Goal: Use online tool/utility: Utilize a website feature to perform a specific function

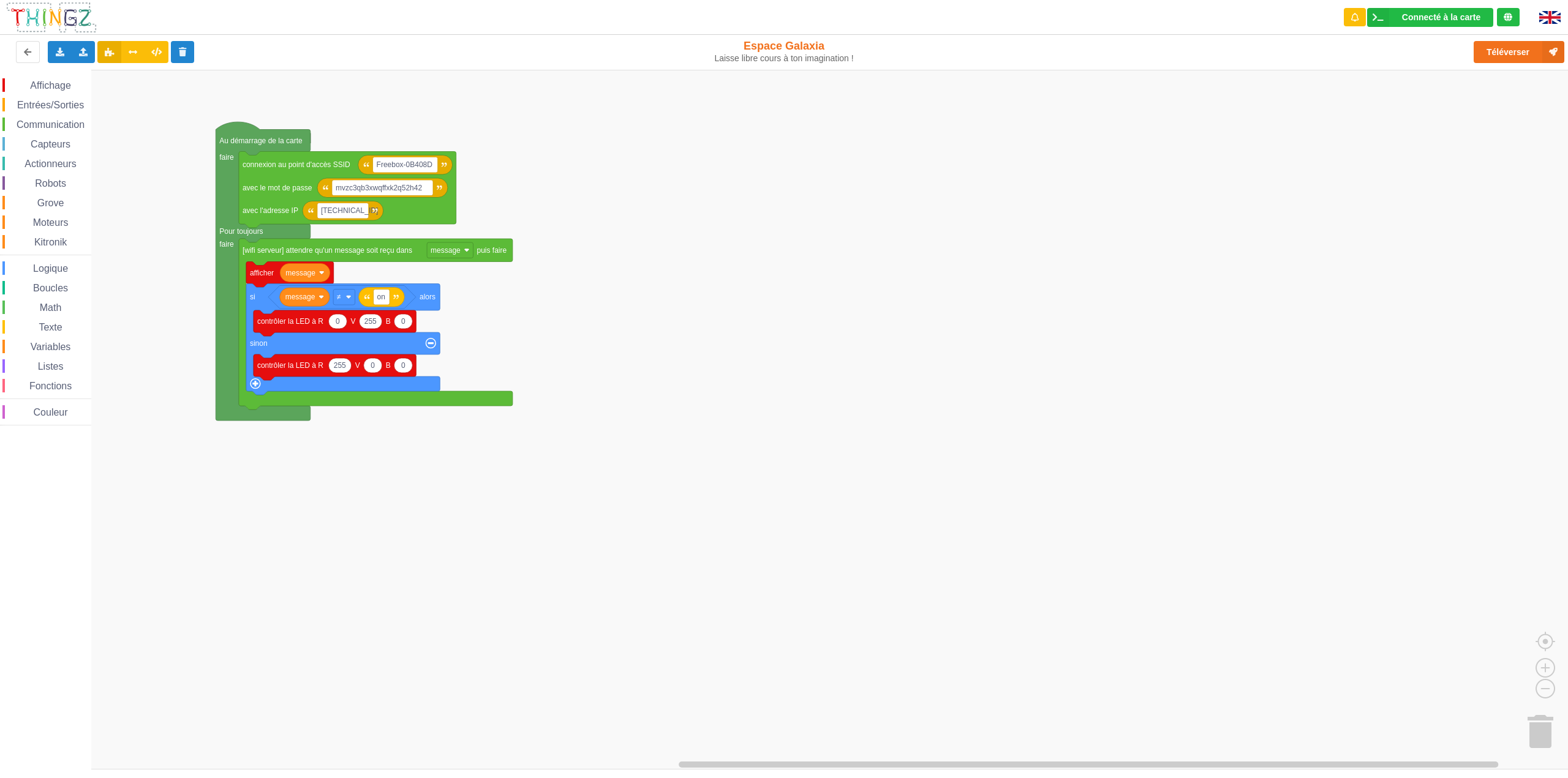
click at [55, 124] on span "Communication" at bounding box center [51, 124] width 72 height 10
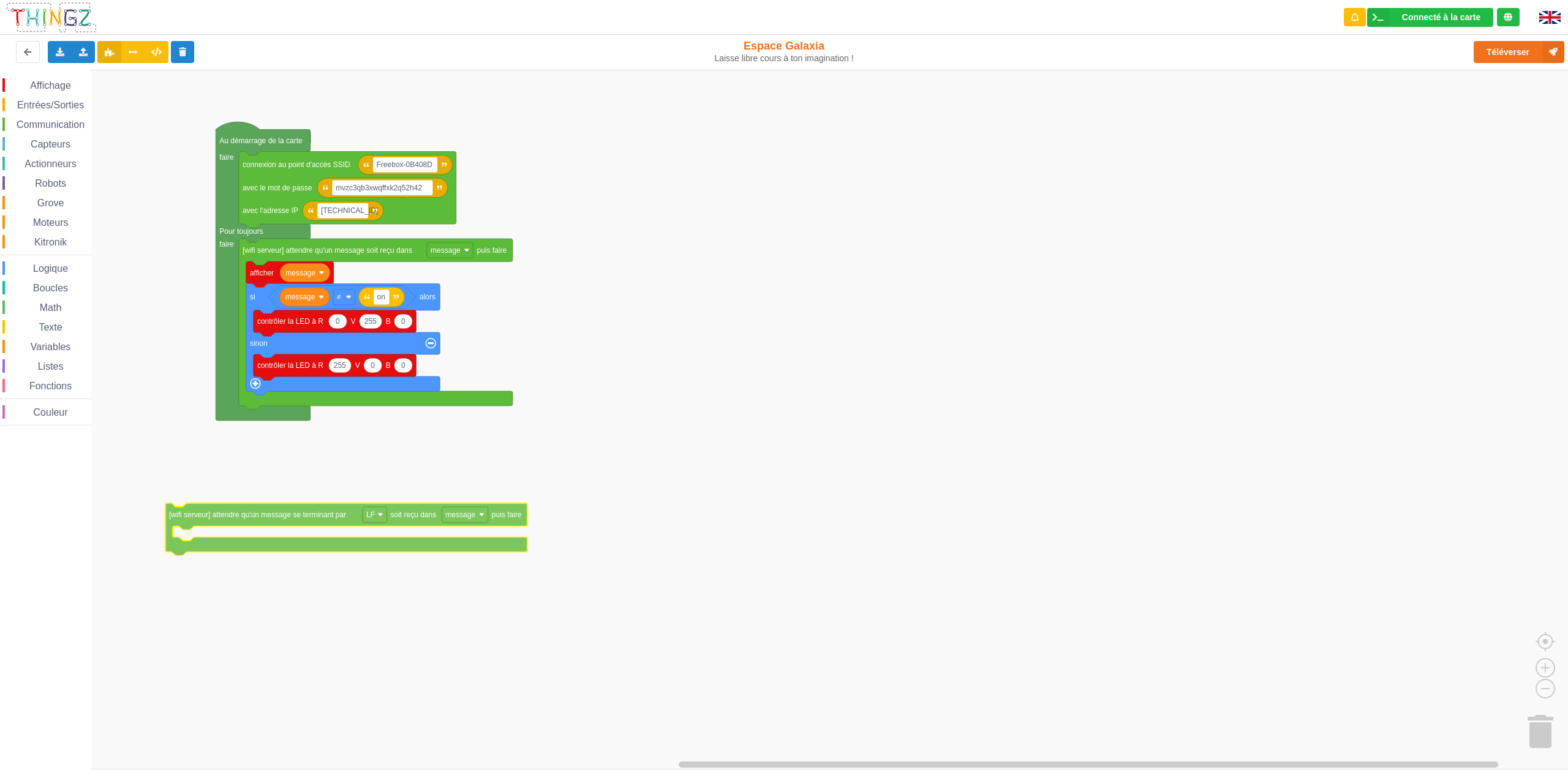
click at [285, 516] on div "Affichage Entrées/Sorties Communication Capteurs Actionneurs Robots Grove Moteu…" at bounding box center [788, 420] width 1576 height 700
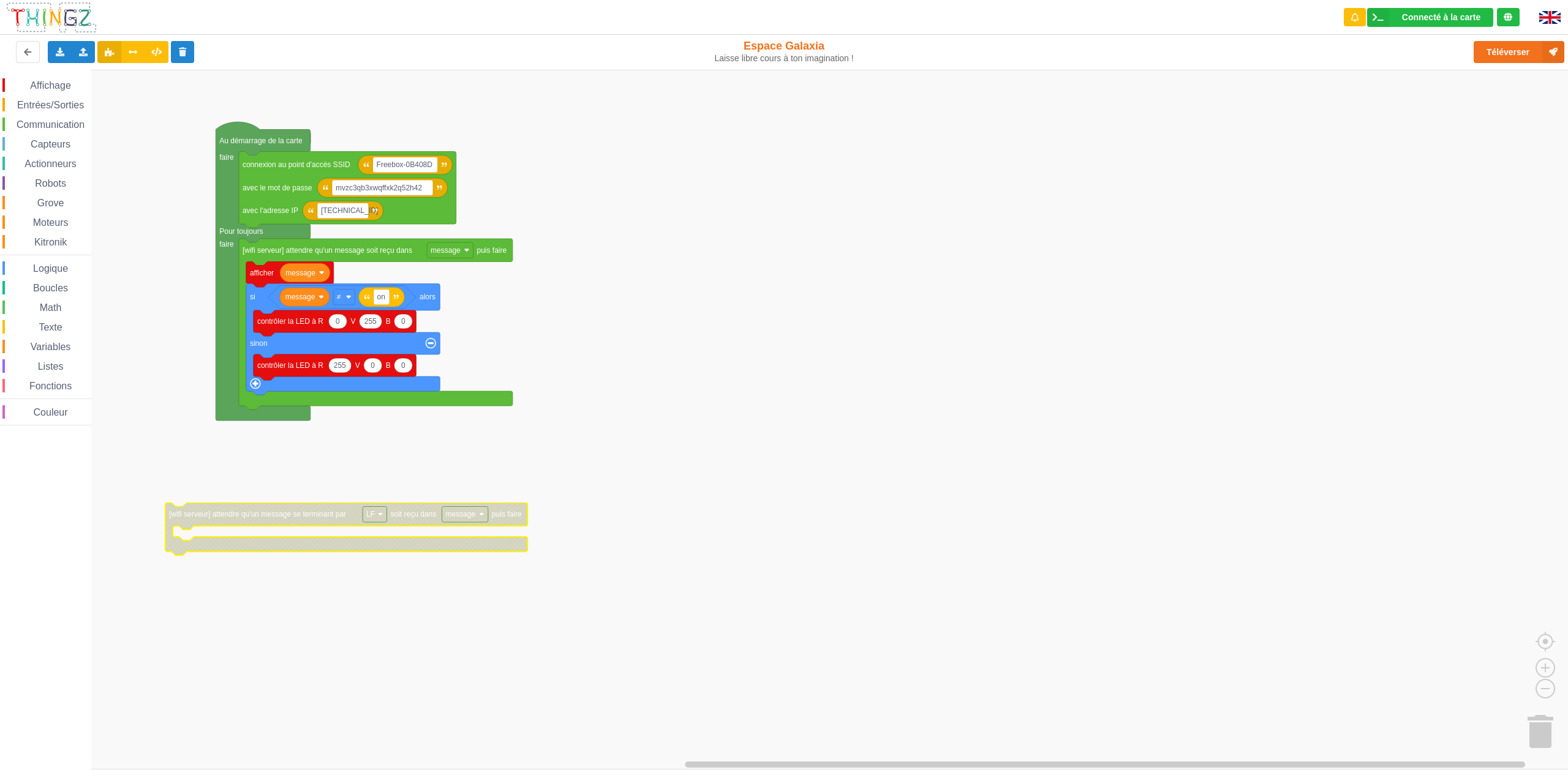
click at [382, 515] on image "Espace de travail de Blocky" at bounding box center [380, 514] width 5 height 5
click at [346, 517] on text "[wifi serveur] attendre qu'un message se terminant par" at bounding box center [257, 513] width 177 height 8
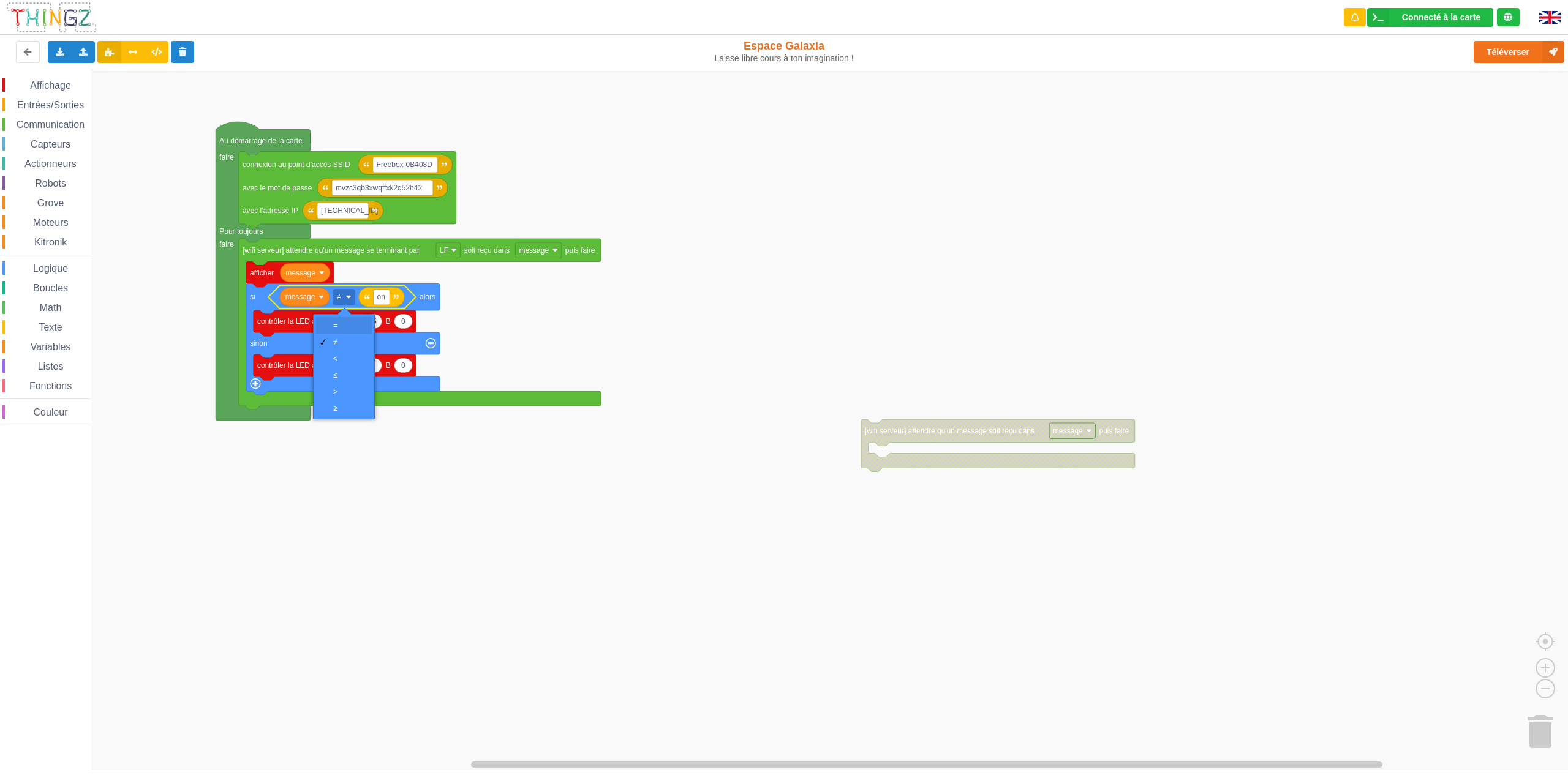
click at [343, 326] on div "=" at bounding box center [348, 325] width 29 height 9
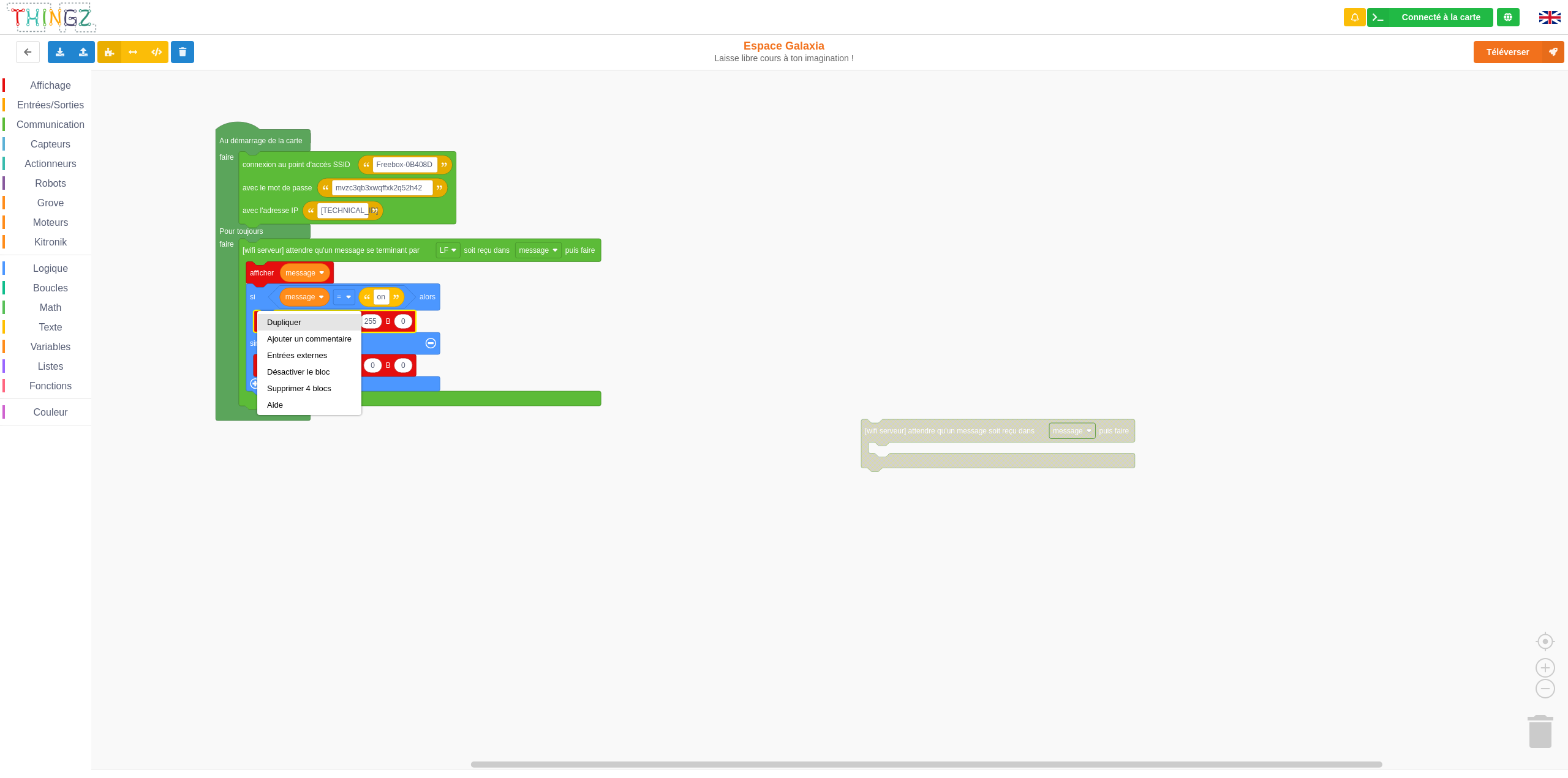
click at [280, 323] on div "Dupliquer" at bounding box center [310, 322] width 85 height 9
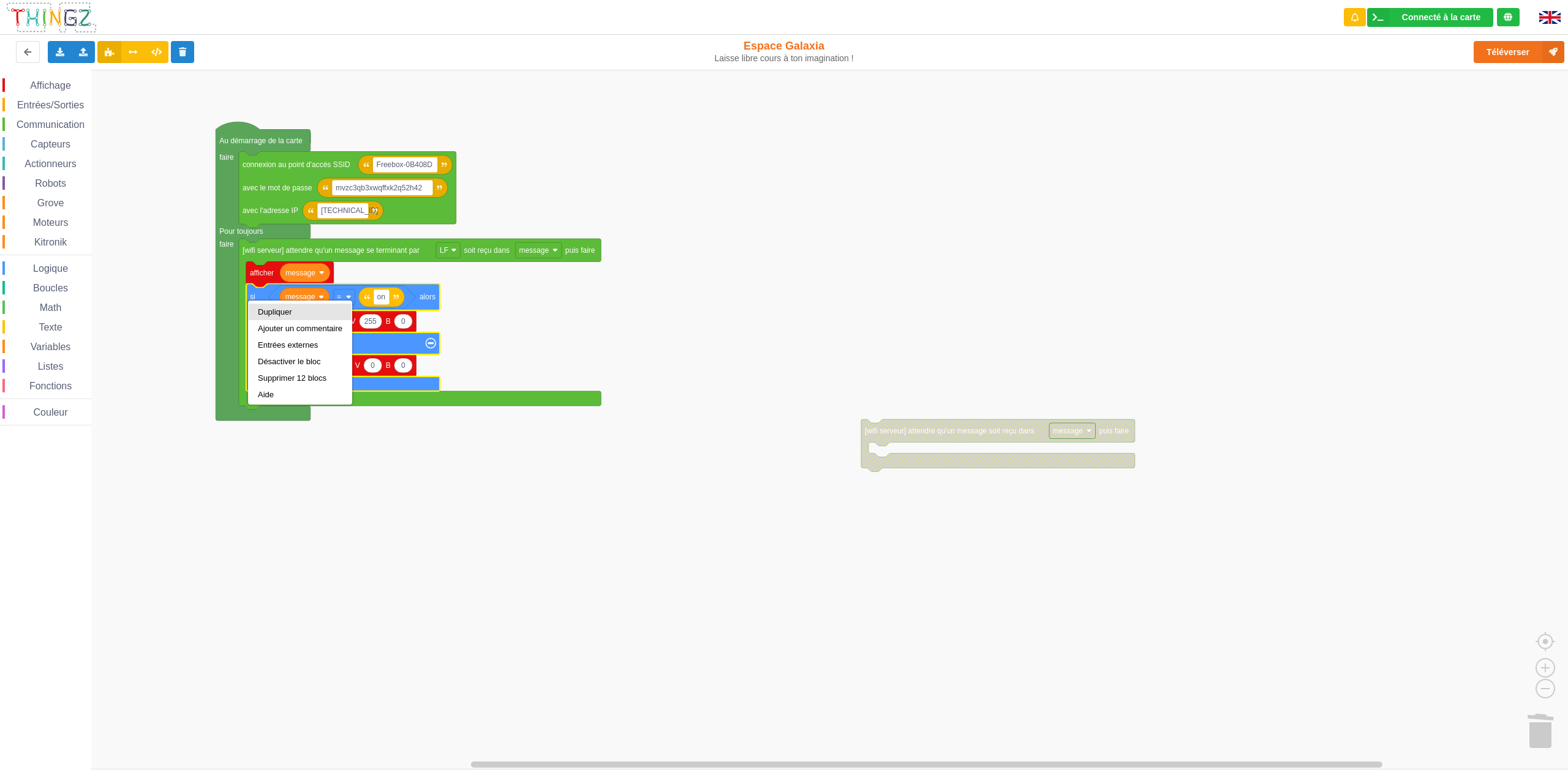
click at [271, 307] on div "Dupliquer" at bounding box center [300, 311] width 103 height 16
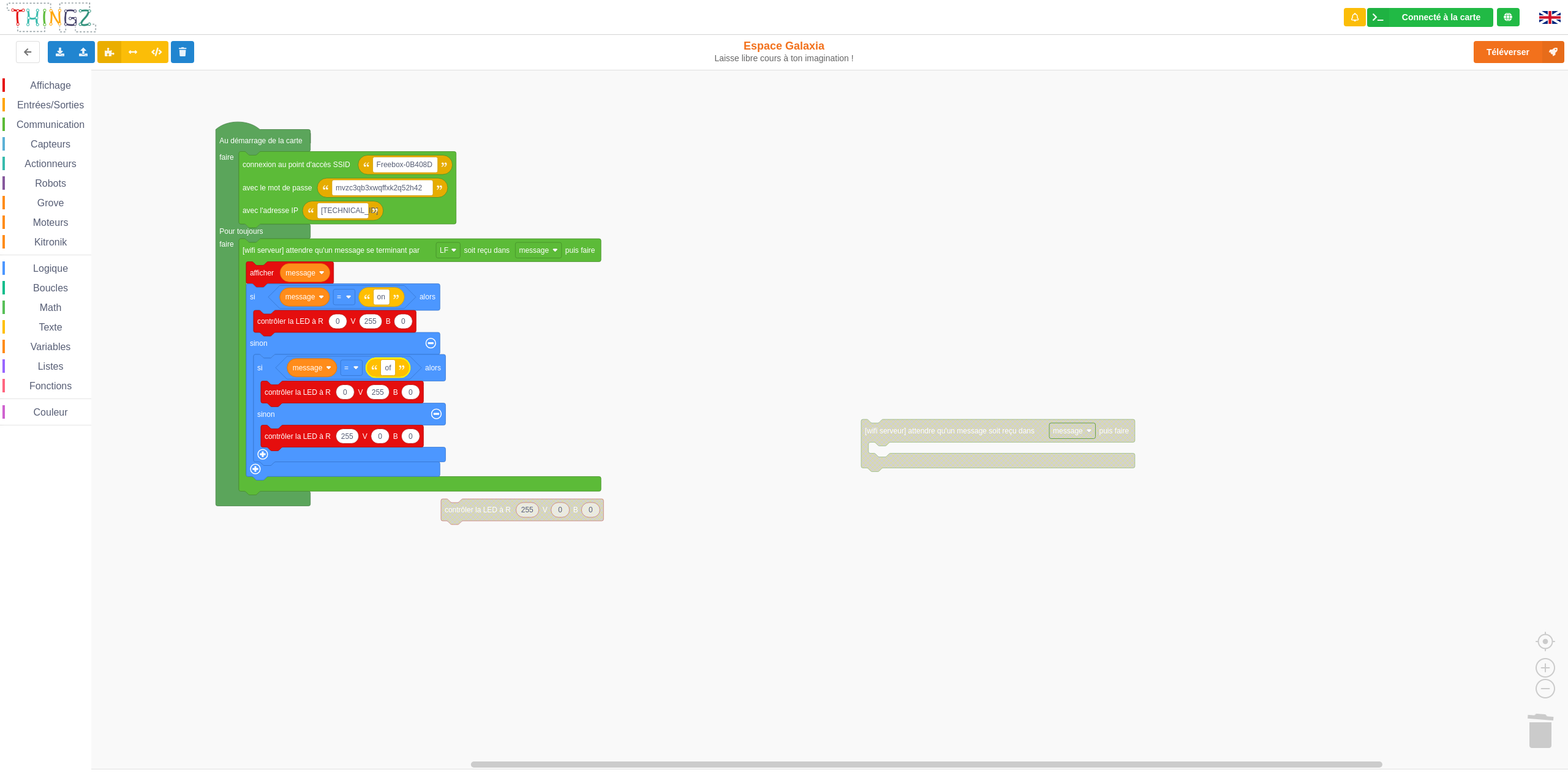
type input "off"
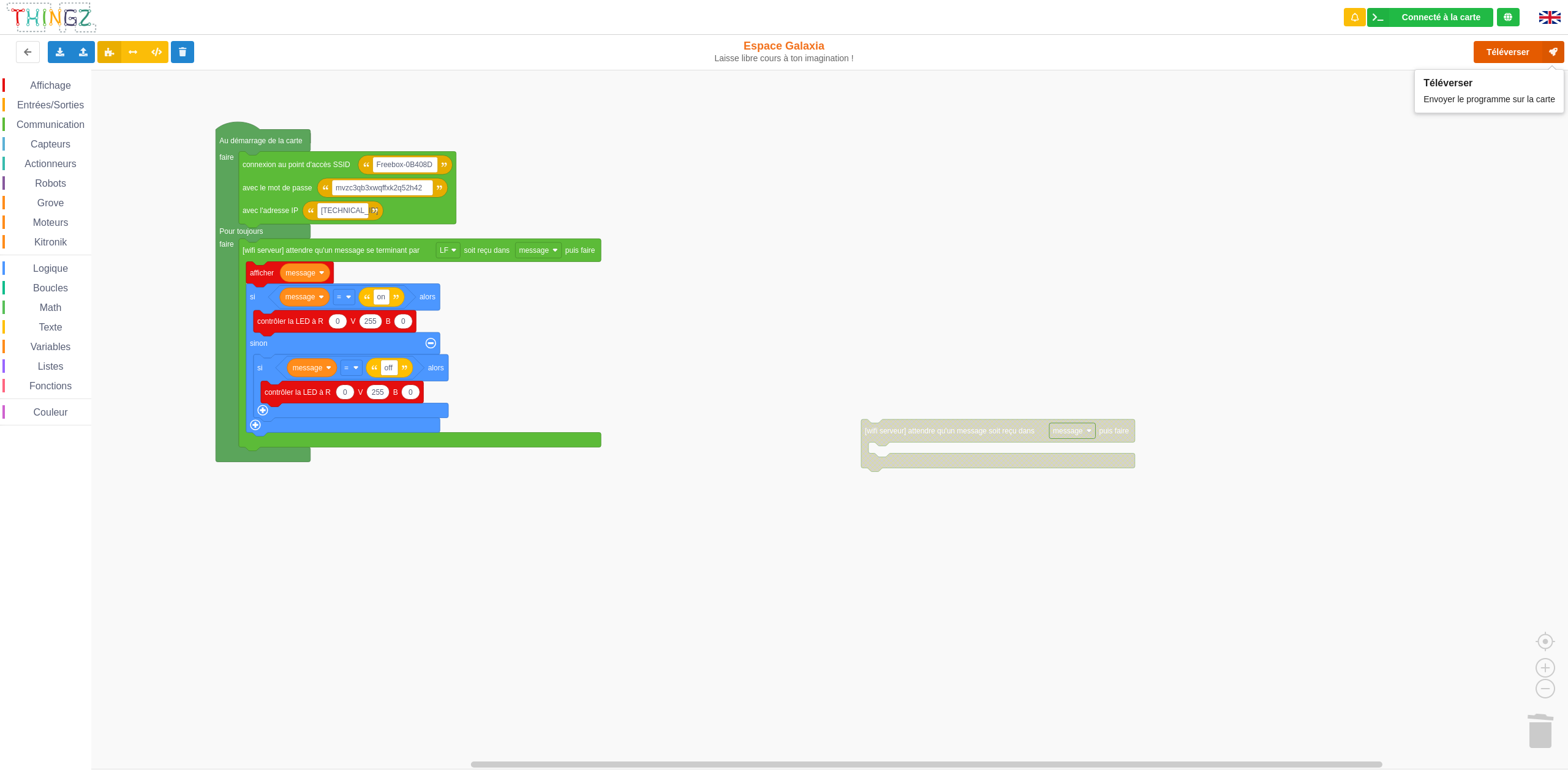
click at [1522, 55] on button "Téléverser" at bounding box center [1518, 52] width 91 height 22
click at [360, 210] on input "[TECHNICAL_ID]" at bounding box center [343, 210] width 52 height 16
type input "[TECHNICAL_ID]"
click at [797, 245] on rect "Espace de travail de Blocky" at bounding box center [788, 420] width 1576 height 700
click at [1503, 52] on button "Téléverser" at bounding box center [1518, 52] width 91 height 22
